Goal: Check status

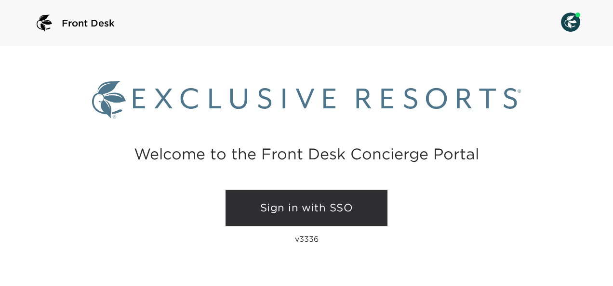
click at [326, 210] on link "Sign in with SSO" at bounding box center [306, 208] width 162 height 37
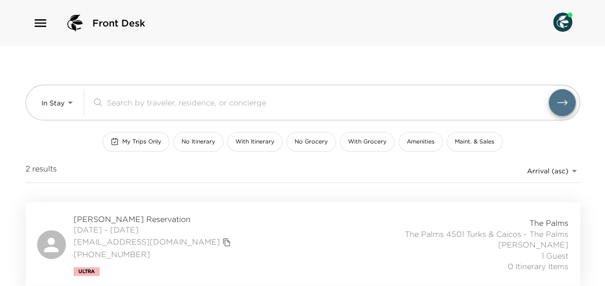
click at [140, 217] on span "[PERSON_NAME] Reservation" at bounding box center [154, 219] width 160 height 11
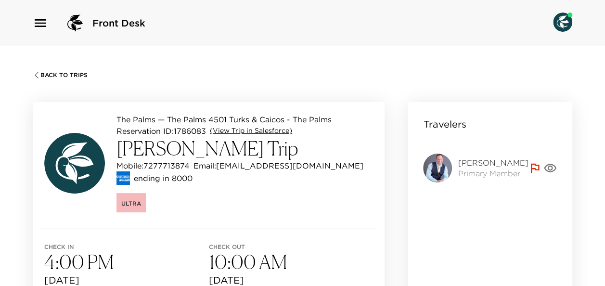
click at [274, 133] on link "(View Trip in Salesforce)" at bounding box center [251, 131] width 82 height 10
